Goal: Task Accomplishment & Management: Manage account settings

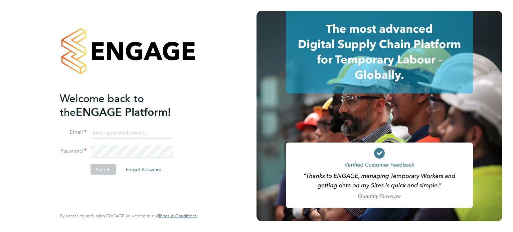
type input "events@ndst.ltd"
click at [98, 171] on button "Sign In" at bounding box center [102, 169] width 25 height 11
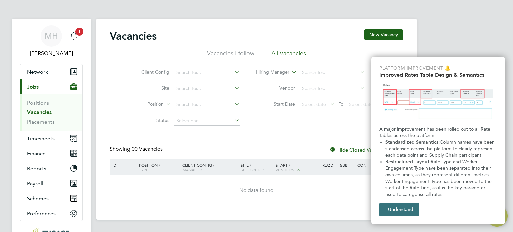
click at [402, 210] on button "I Understand" at bounding box center [399, 209] width 40 height 13
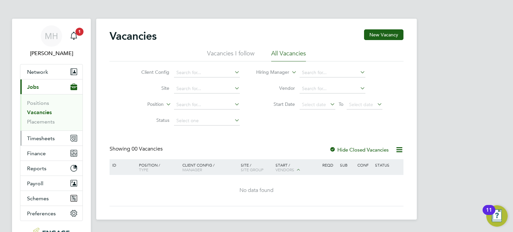
click at [43, 138] on span "Timesheets" at bounding box center [41, 138] width 28 height 6
click at [43, 84] on button "Current page: Jobs" at bounding box center [51, 86] width 62 height 15
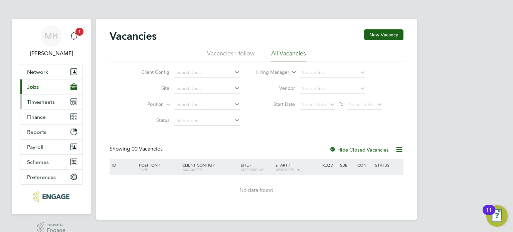
click at [39, 101] on span "Timesheets" at bounding box center [41, 102] width 28 height 6
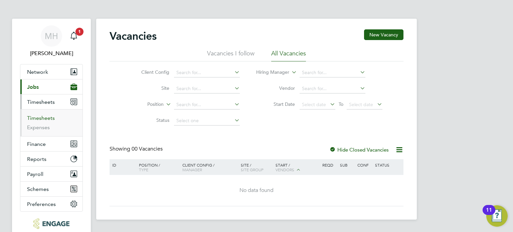
click at [32, 119] on link "Timesheets" at bounding box center [41, 118] width 28 height 6
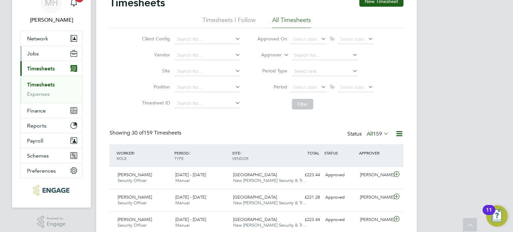
click at [35, 54] on span "Jobs" at bounding box center [33, 53] width 12 height 6
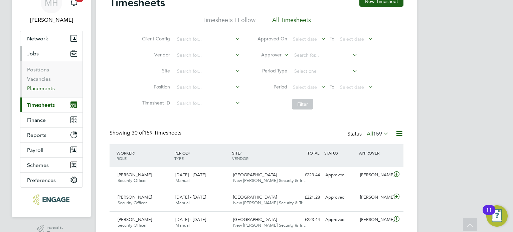
click at [40, 87] on link "Placements" at bounding box center [41, 88] width 28 height 6
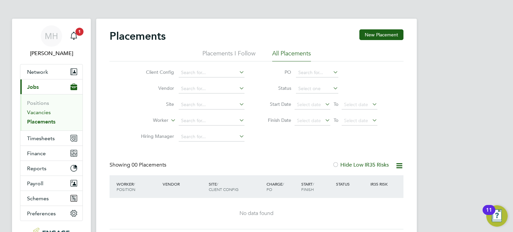
click at [35, 112] on link "Vacancies" at bounding box center [39, 112] width 24 height 6
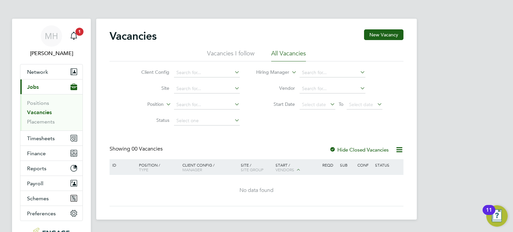
click at [384, 149] on label "Hide Closed Vacancies" at bounding box center [358, 150] width 59 height 6
click at [39, 85] on button "Current page: Jobs" at bounding box center [51, 86] width 62 height 15
click at [45, 135] on span "Timesheets" at bounding box center [41, 138] width 28 height 6
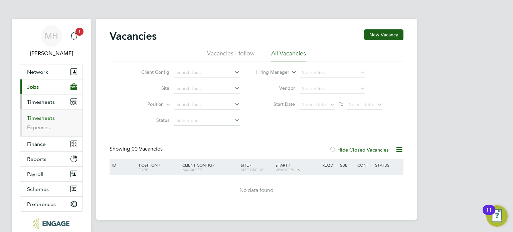
click at [49, 116] on link "Timesheets" at bounding box center [41, 118] width 28 height 6
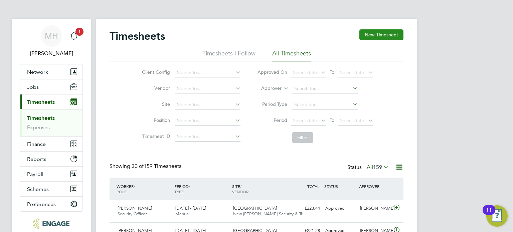
click at [363, 32] on button "New Timesheet" at bounding box center [381, 34] width 44 height 11
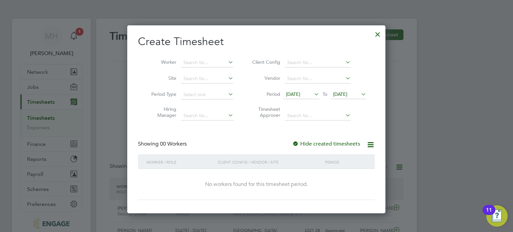
click at [313, 94] on icon at bounding box center [313, 93] width 0 height 9
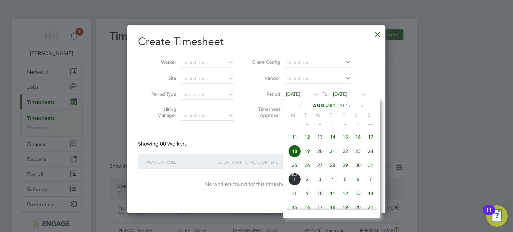
click at [299, 105] on icon at bounding box center [301, 106] width 6 height 7
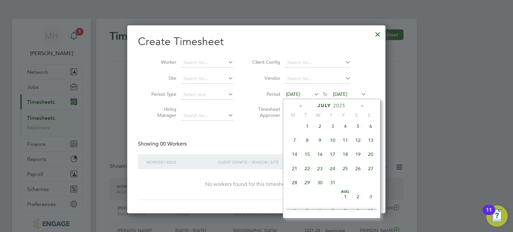
click at [299, 105] on icon at bounding box center [301, 106] width 6 height 7
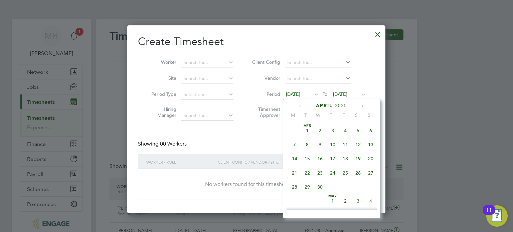
click at [334, 203] on span "May 1" at bounding box center [332, 201] width 13 height 13
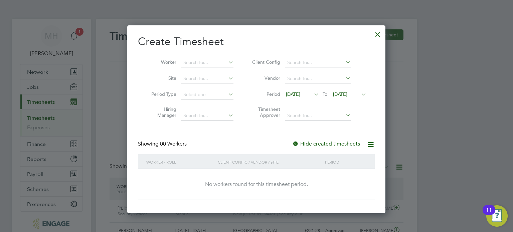
click at [331, 144] on label "Hide created timesheets" at bounding box center [326, 144] width 68 height 7
click at [376, 35] on div at bounding box center [378, 33] width 12 height 12
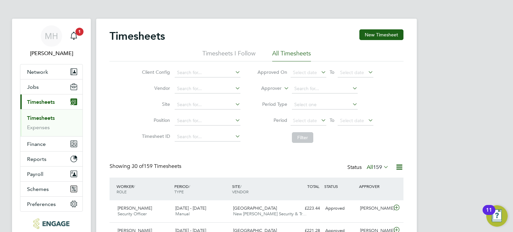
click at [382, 166] on icon at bounding box center [382, 166] width 0 height 9
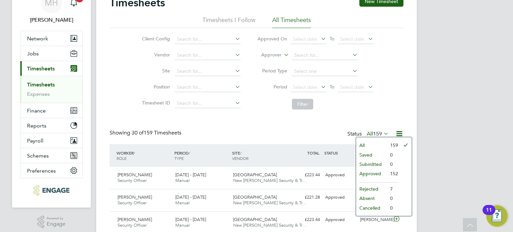
scroll to position [67, 0]
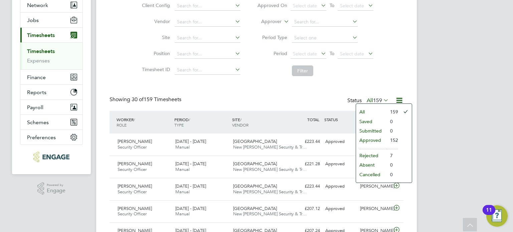
click at [378, 153] on li "Rejected" at bounding box center [371, 155] width 31 height 9
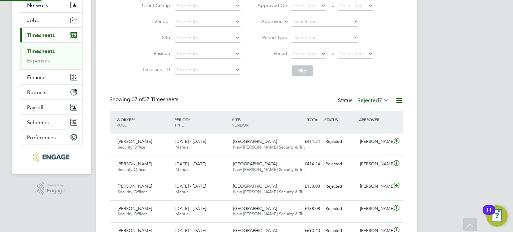
scroll to position [3, 3]
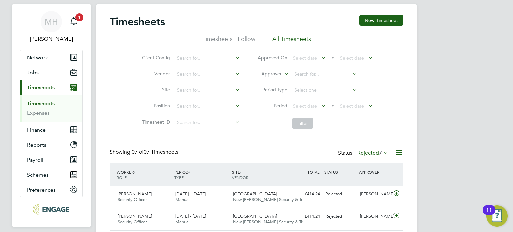
click at [382, 152] on icon at bounding box center [382, 152] width 0 height 9
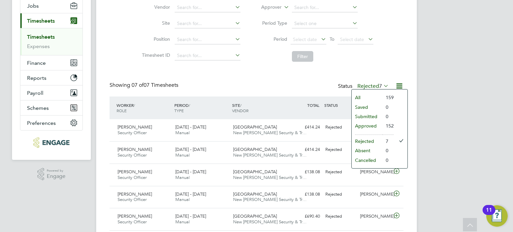
click at [386, 127] on li "152" at bounding box center [387, 125] width 11 height 9
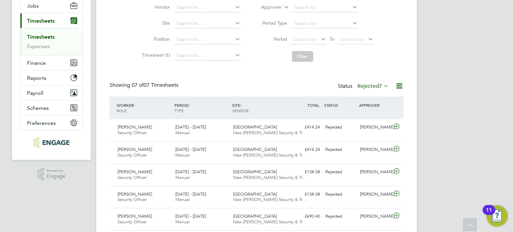
click at [382, 88] on icon at bounding box center [382, 85] width 0 height 9
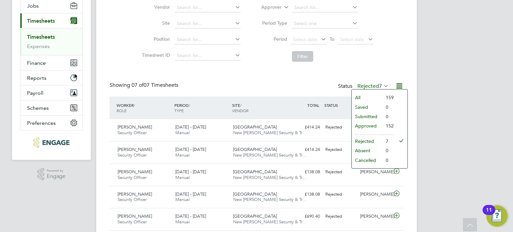
click at [365, 127] on li "Approved" at bounding box center [367, 125] width 31 height 9
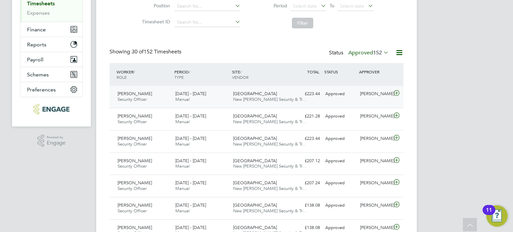
click at [396, 93] on icon at bounding box center [396, 92] width 8 height 5
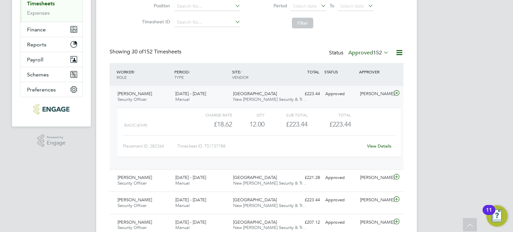
click at [379, 145] on link "View Details" at bounding box center [379, 146] width 24 height 6
click at [397, 92] on icon at bounding box center [396, 92] width 8 height 5
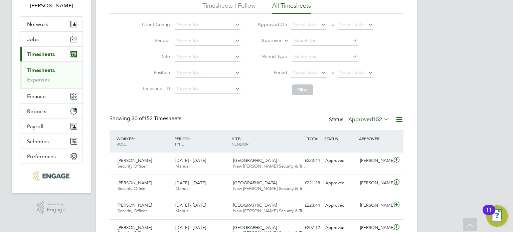
scroll to position [81, 0]
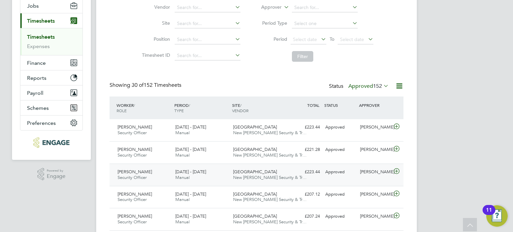
click at [397, 172] on icon at bounding box center [396, 171] width 8 height 5
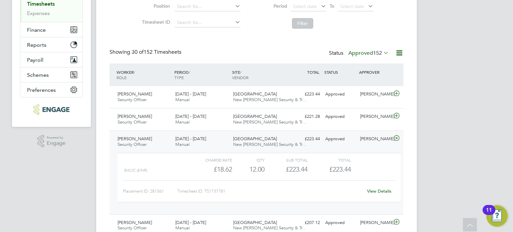
scroll to position [115, 0]
click at [378, 190] on link "View Details" at bounding box center [379, 191] width 24 height 6
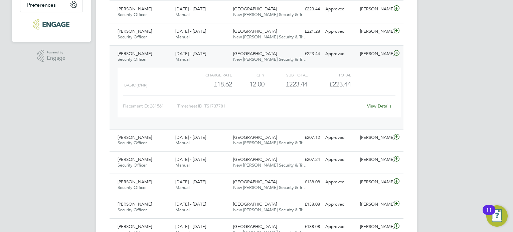
scroll to position [200, 0]
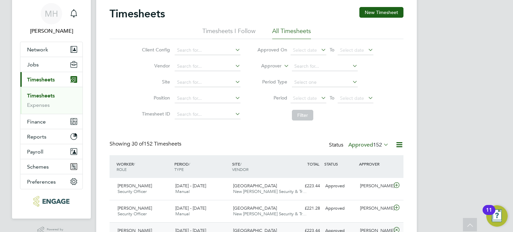
scroll to position [0, 0]
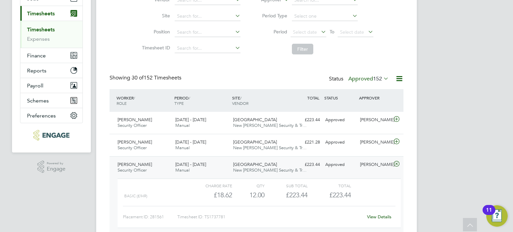
scroll to position [100, 0]
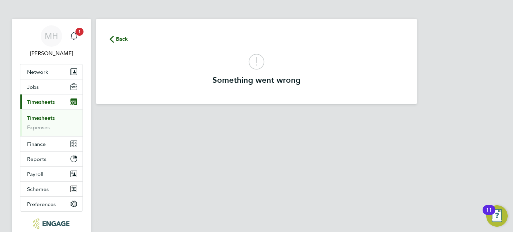
click at [113, 37] on icon "button" at bounding box center [112, 39] width 4 height 7
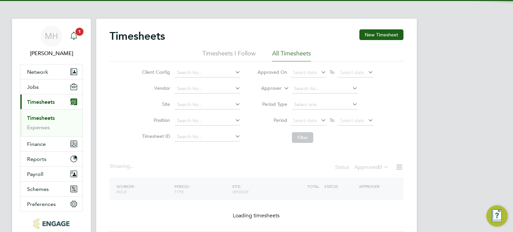
click at [76, 31] on span "1" at bounding box center [79, 32] width 8 height 8
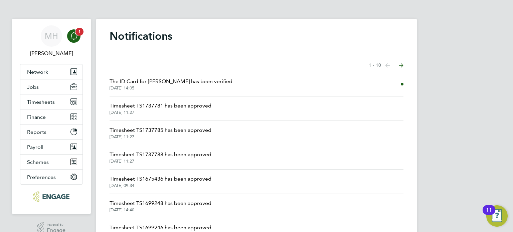
click at [76, 41] on div "Main navigation" at bounding box center [73, 35] width 13 height 13
click at [48, 70] on button "Network" at bounding box center [51, 71] width 62 height 15
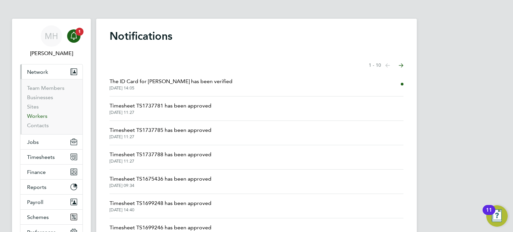
click at [45, 116] on link "Workers" at bounding box center [37, 116] width 20 height 6
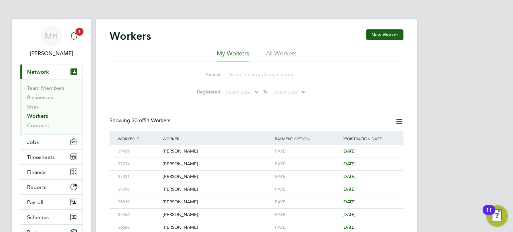
click at [272, 76] on input at bounding box center [274, 74] width 98 height 13
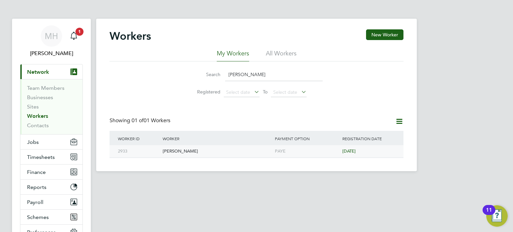
type input "thomas"
click at [182, 151] on div "[PERSON_NAME]" at bounding box center [217, 151] width 112 height 12
click at [49, 142] on button "Jobs" at bounding box center [51, 142] width 62 height 15
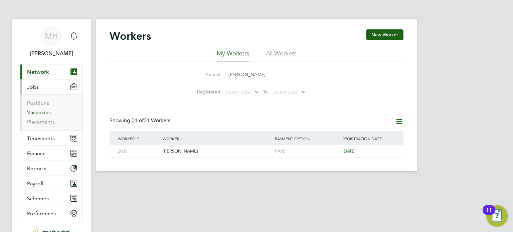
click at [32, 114] on link "Vacancies" at bounding box center [39, 112] width 24 height 6
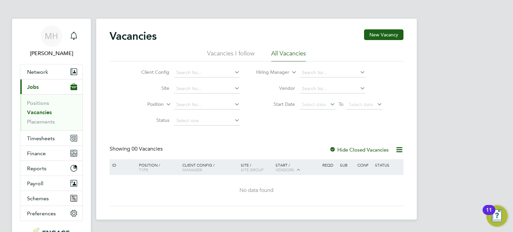
click at [332, 148] on div at bounding box center [332, 150] width 7 height 7
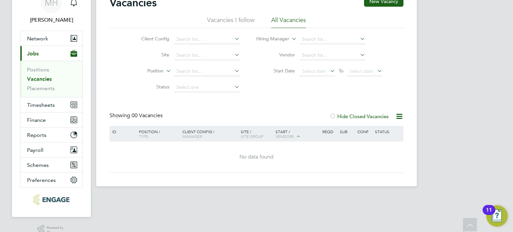
click at [400, 114] on icon at bounding box center [399, 116] width 8 height 8
click at [439, 91] on div "MH Martyn Hatfield Notifications Applications: Network Team Members Businesses …" at bounding box center [256, 82] width 513 height 230
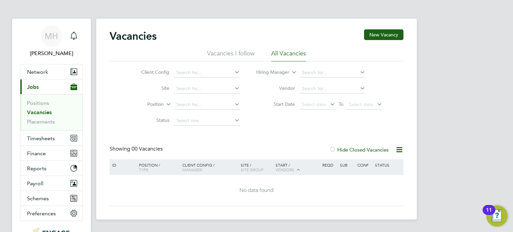
click at [478, 56] on div "MH Martyn Hatfield Notifications Applications: Network Team Members Businesses …" at bounding box center [256, 115] width 513 height 230
click at [438, 113] on div "MH Martyn Hatfield Notifications Applications: Network Team Members Businesses …" at bounding box center [256, 115] width 513 height 230
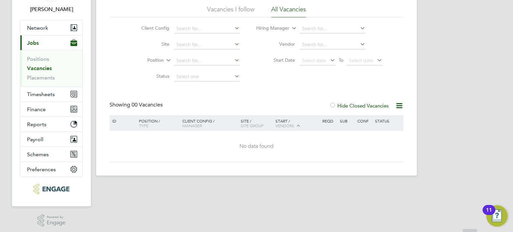
scroll to position [46, 0]
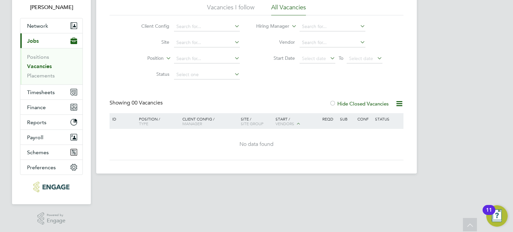
click at [364, 84] on div "Vacancies New Vacancy Vacancies I follow All Vacancies Client Config Site Posit…" at bounding box center [257, 71] width 294 height 177
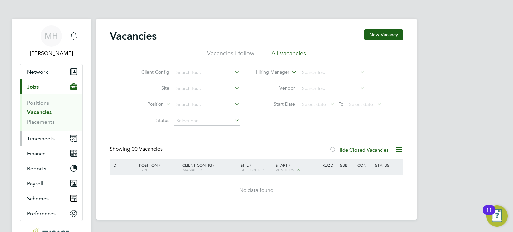
click at [43, 136] on span "Timesheets" at bounding box center [41, 138] width 28 height 6
click at [42, 137] on span "Timesheets" at bounding box center [41, 138] width 28 height 6
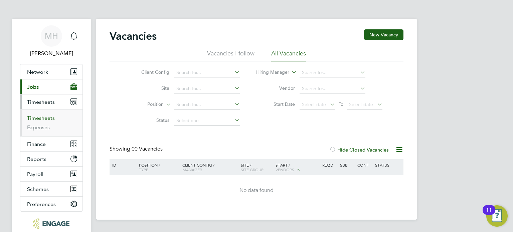
click at [53, 117] on link "Timesheets" at bounding box center [41, 118] width 28 height 6
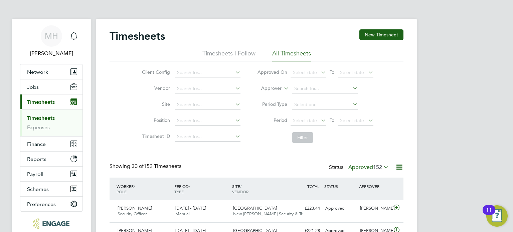
scroll to position [17, 58]
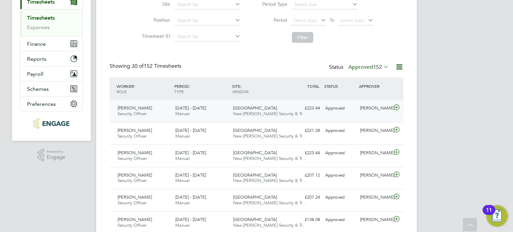
click at [289, 110] on div "£223.44 Approved" at bounding box center [305, 108] width 35 height 11
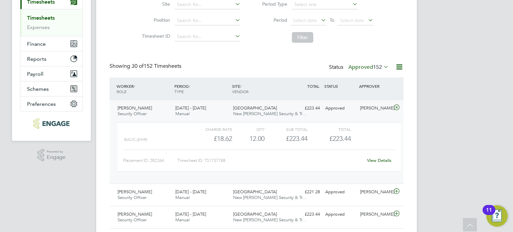
click at [289, 110] on div "£223.44 Approved" at bounding box center [305, 108] width 35 height 11
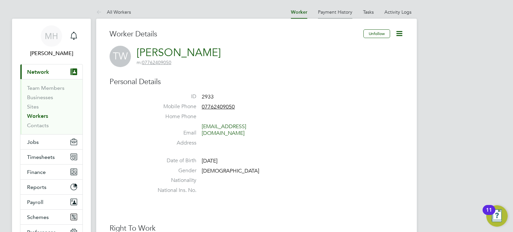
click at [339, 9] on link "Payment History" at bounding box center [335, 12] width 34 height 6
